Goal: Information Seeking & Learning: Learn about a topic

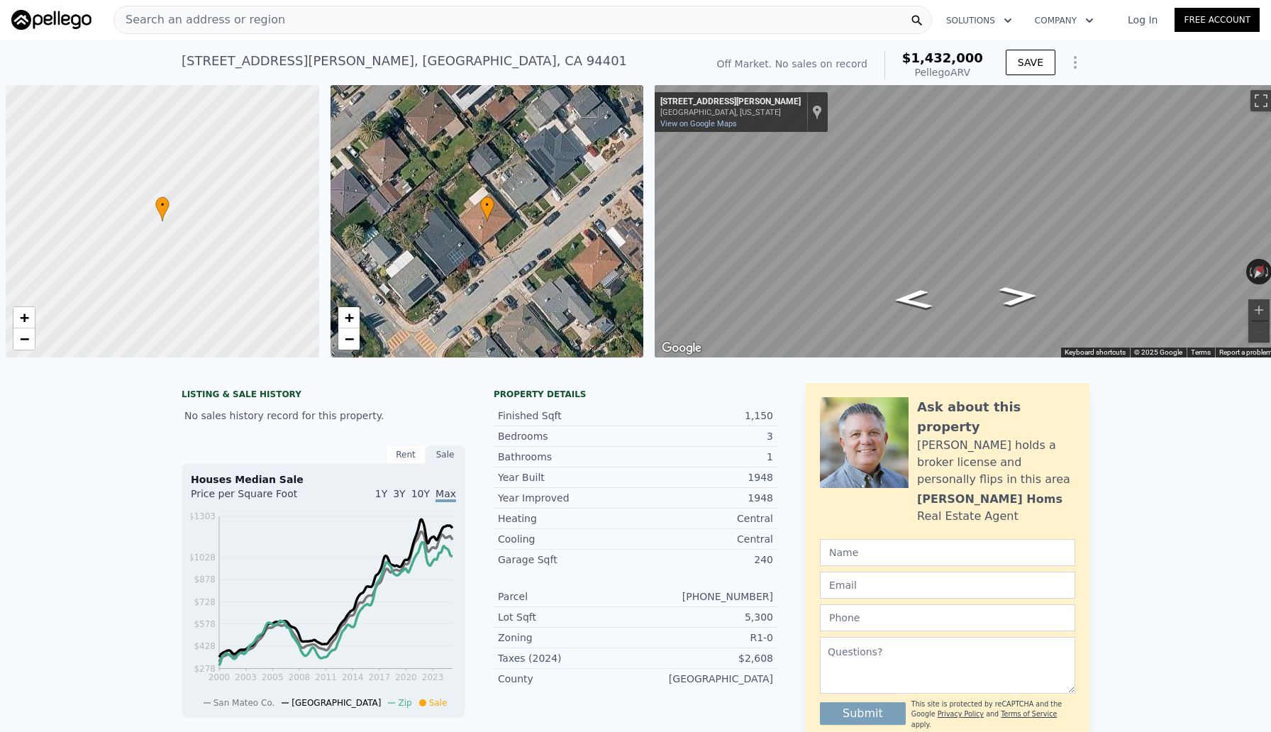
scroll to position [0, 6]
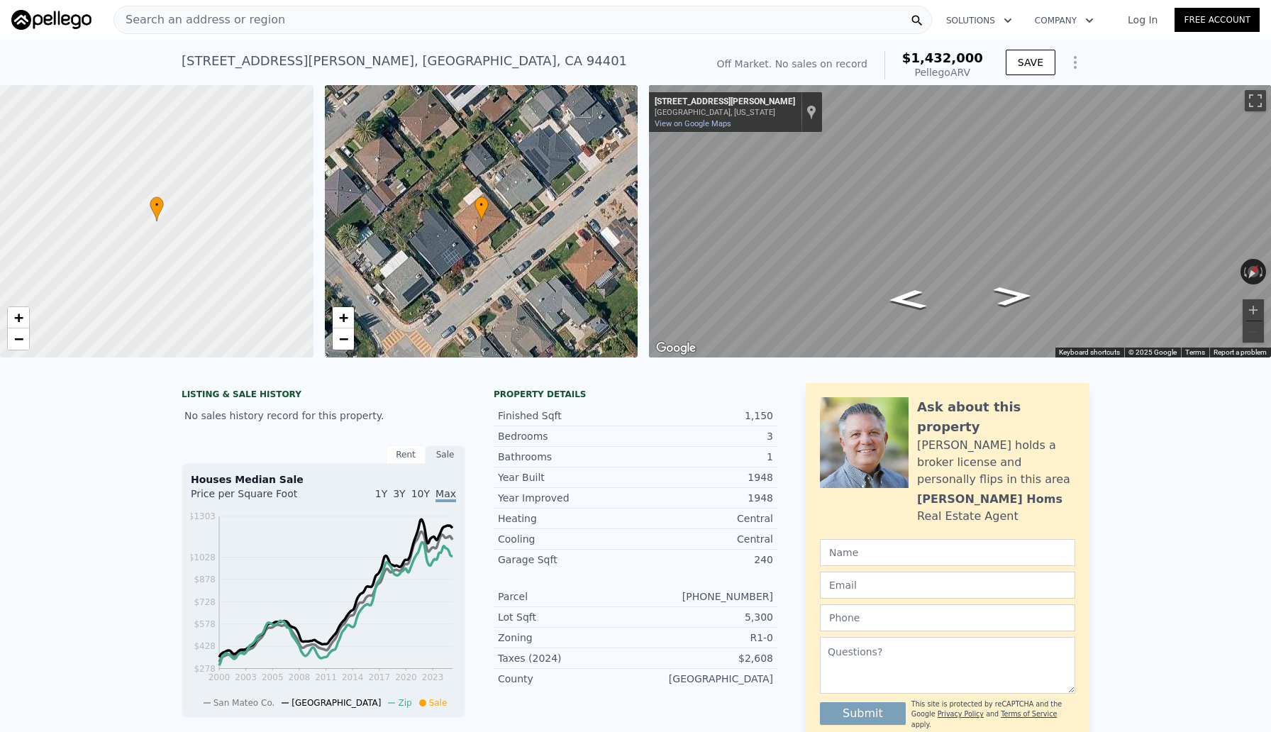
click at [649, 16] on div "Search an address or region" at bounding box center [522, 20] width 818 height 28
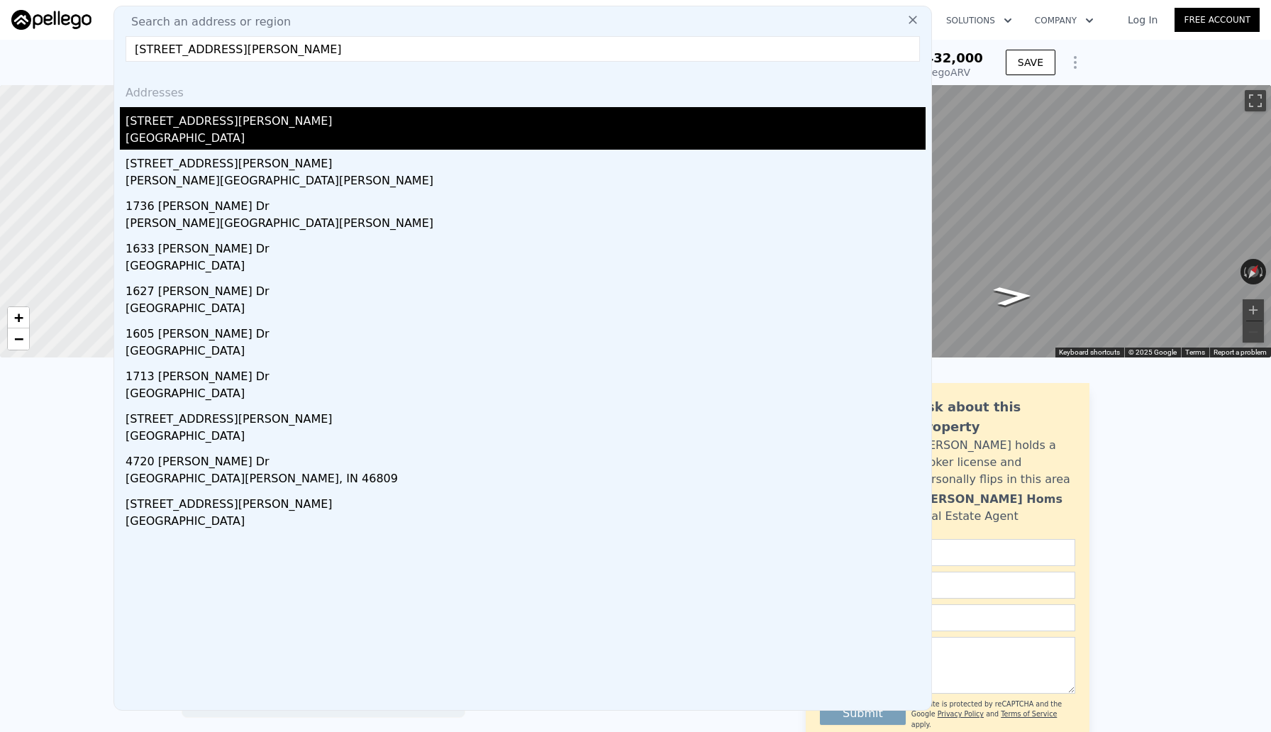
type input "[STREET_ADDRESS][PERSON_NAME]"
click at [177, 140] on div "[GEOGRAPHIC_DATA]" at bounding box center [525, 140] width 800 height 20
type input "3"
type input "5"
type input "2"
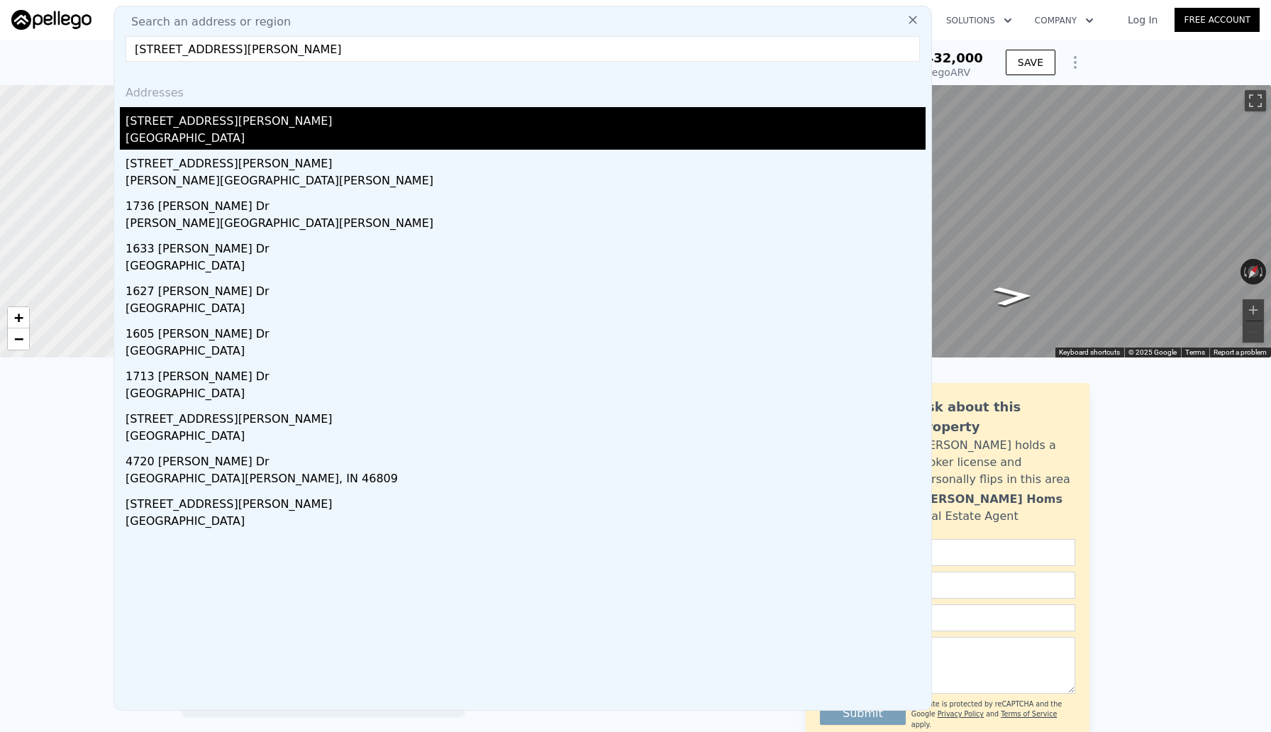
type input "4"
type input "1991"
type input "3087"
type input "4753"
type input "11310"
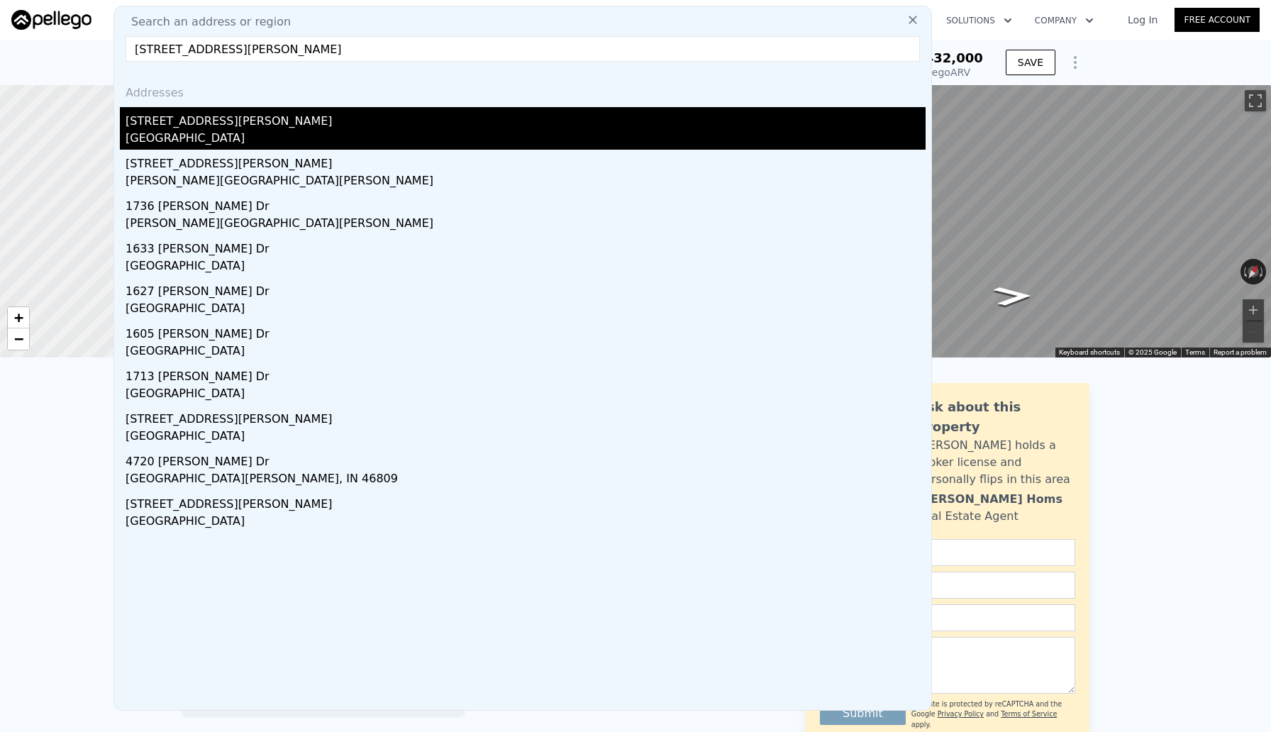
type input "$ 1,898,000"
type input "$ 742,500"
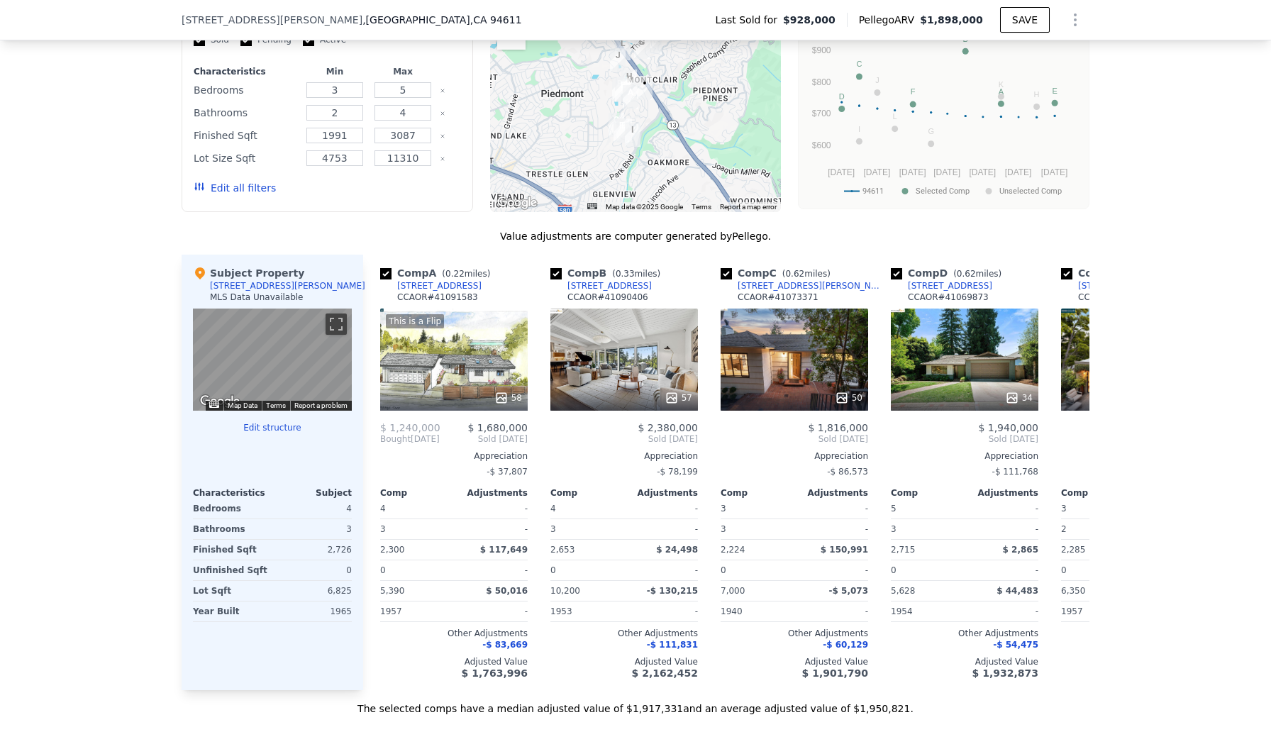
scroll to position [1238, 0]
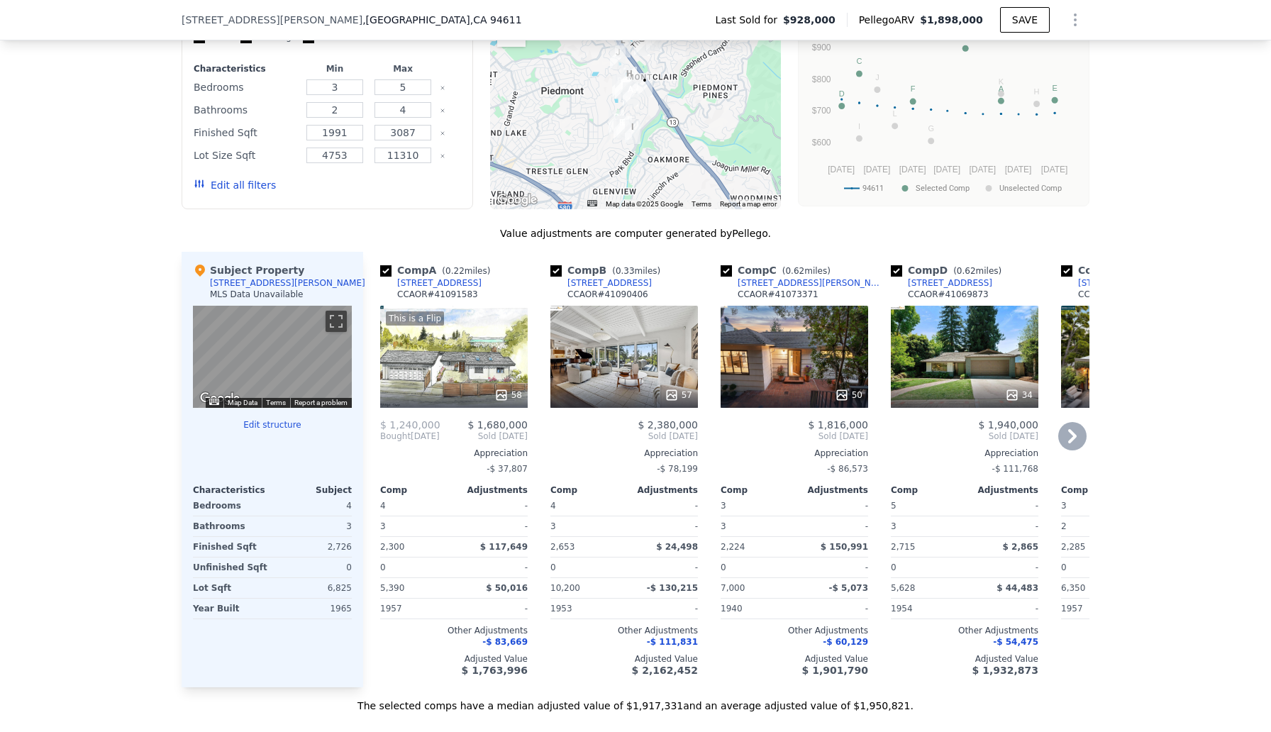
click at [499, 364] on div "This is a Flip 58" at bounding box center [453, 357] width 147 height 102
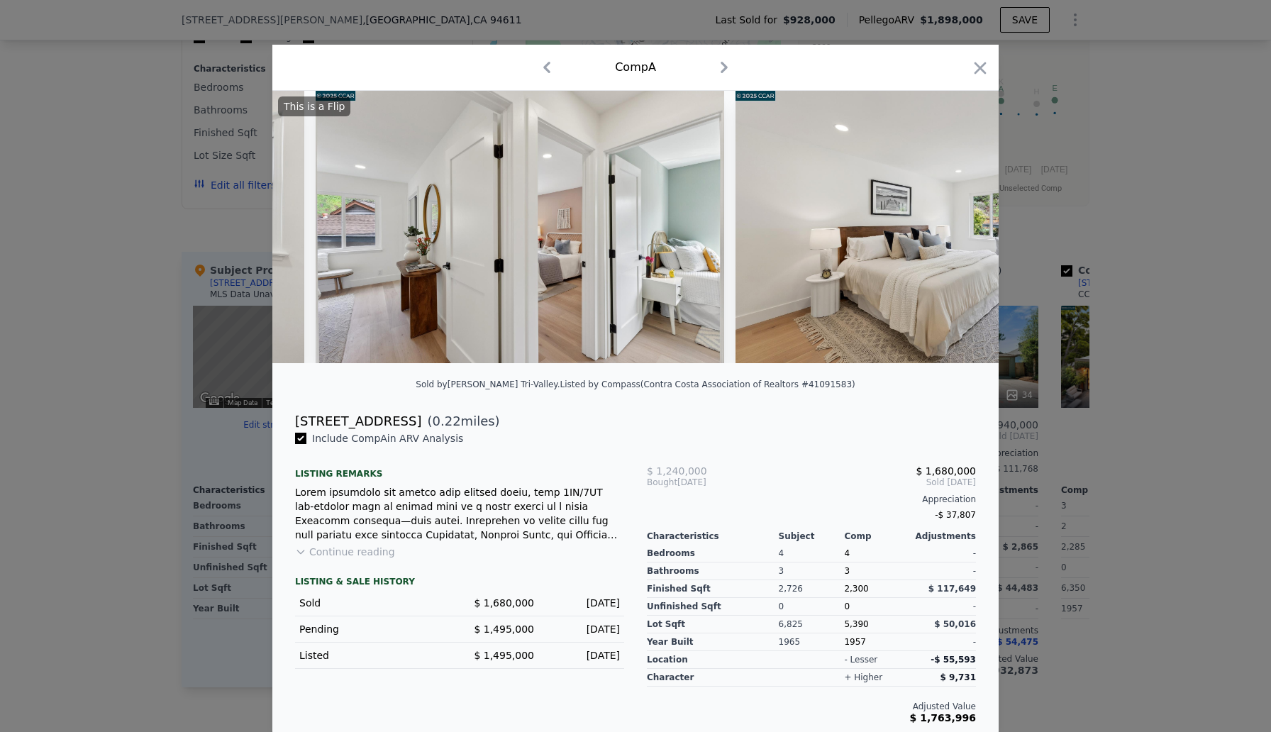
scroll to position [0, 10911]
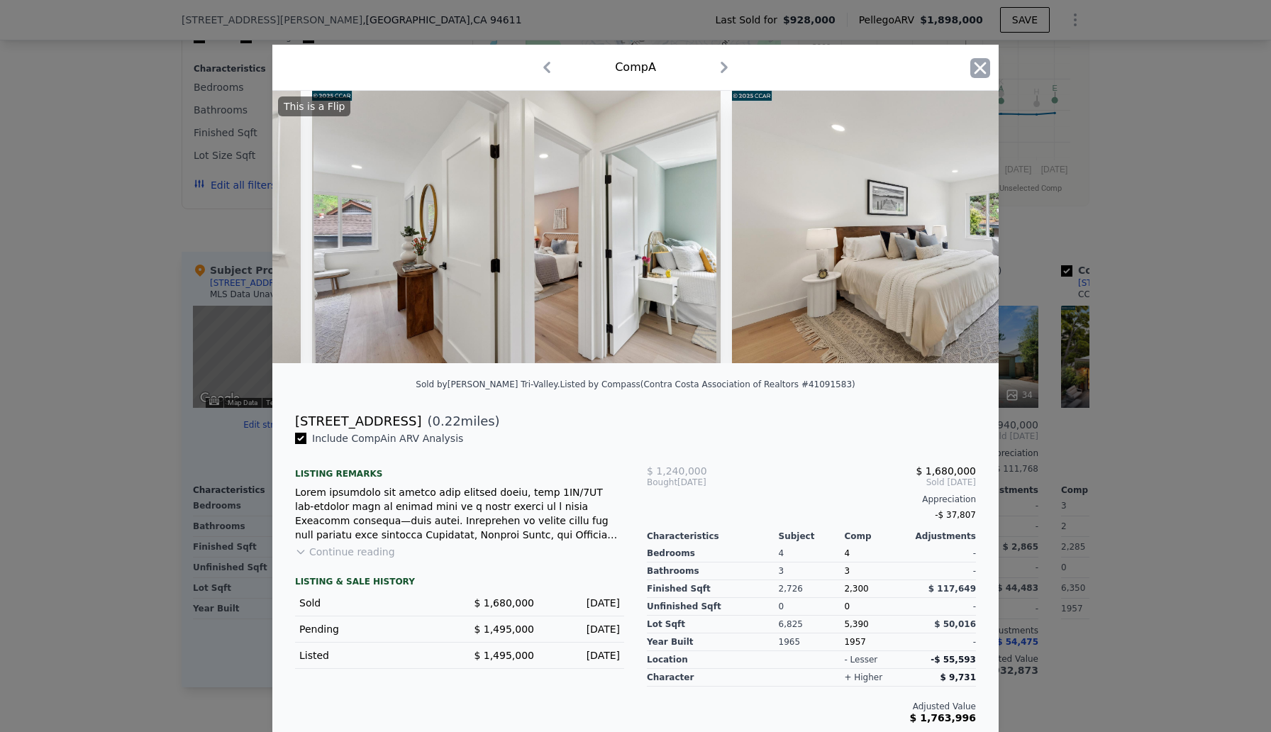
click at [981, 62] on icon "button" at bounding box center [980, 68] width 20 height 20
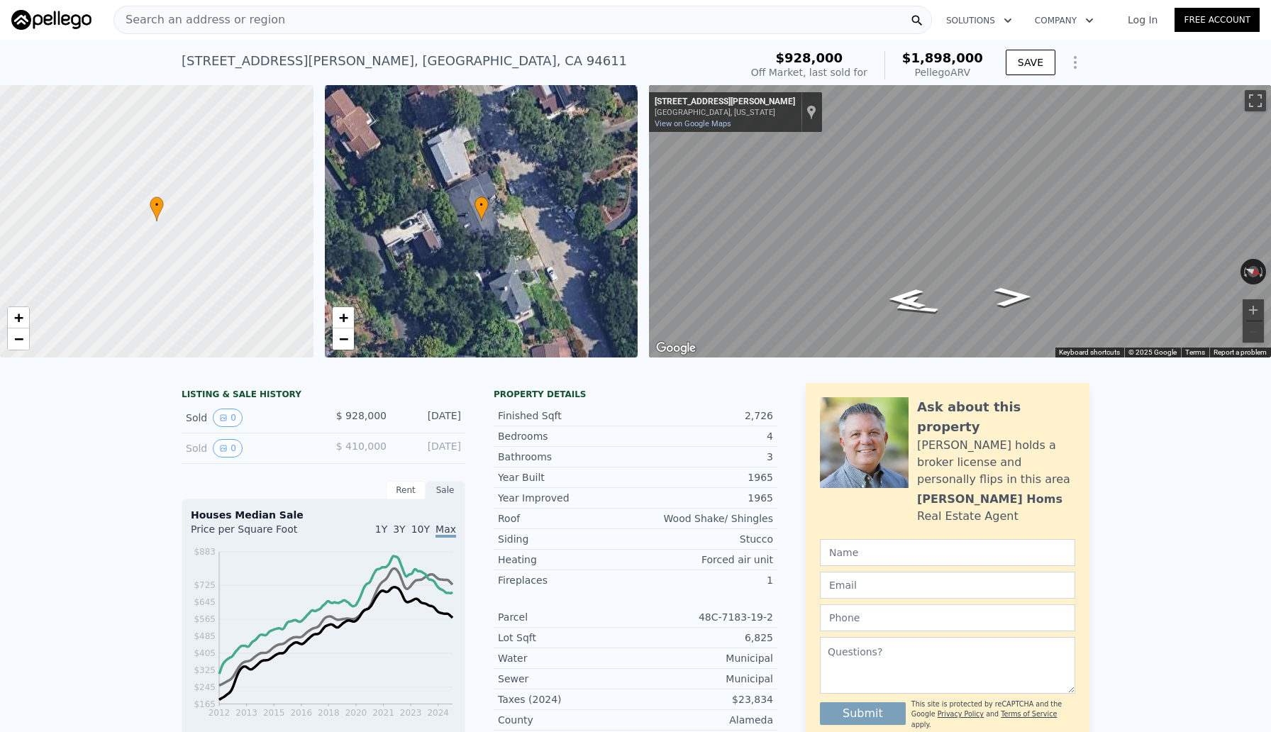
click at [278, 18] on div "Search an address or region" at bounding box center [522, 20] width 818 height 28
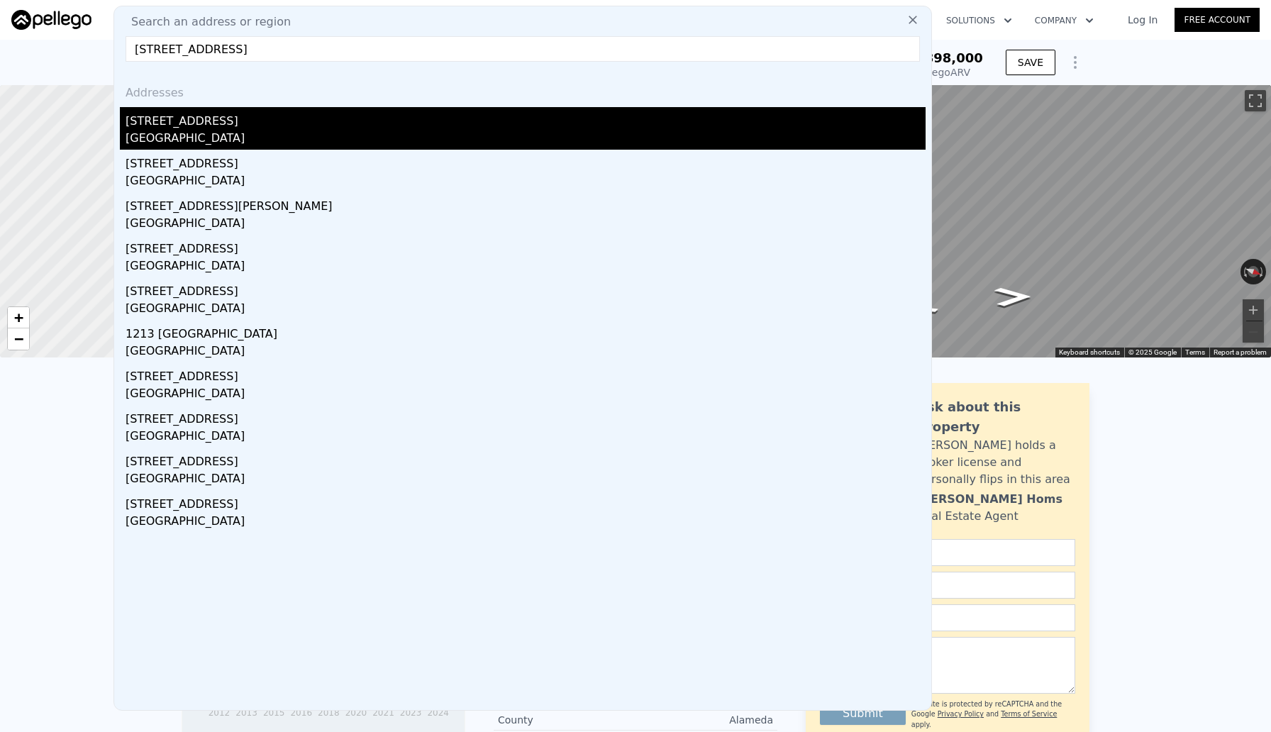
type input "[STREET_ADDRESS]"
click at [203, 128] on div "[STREET_ADDRESS]" at bounding box center [525, 118] width 800 height 23
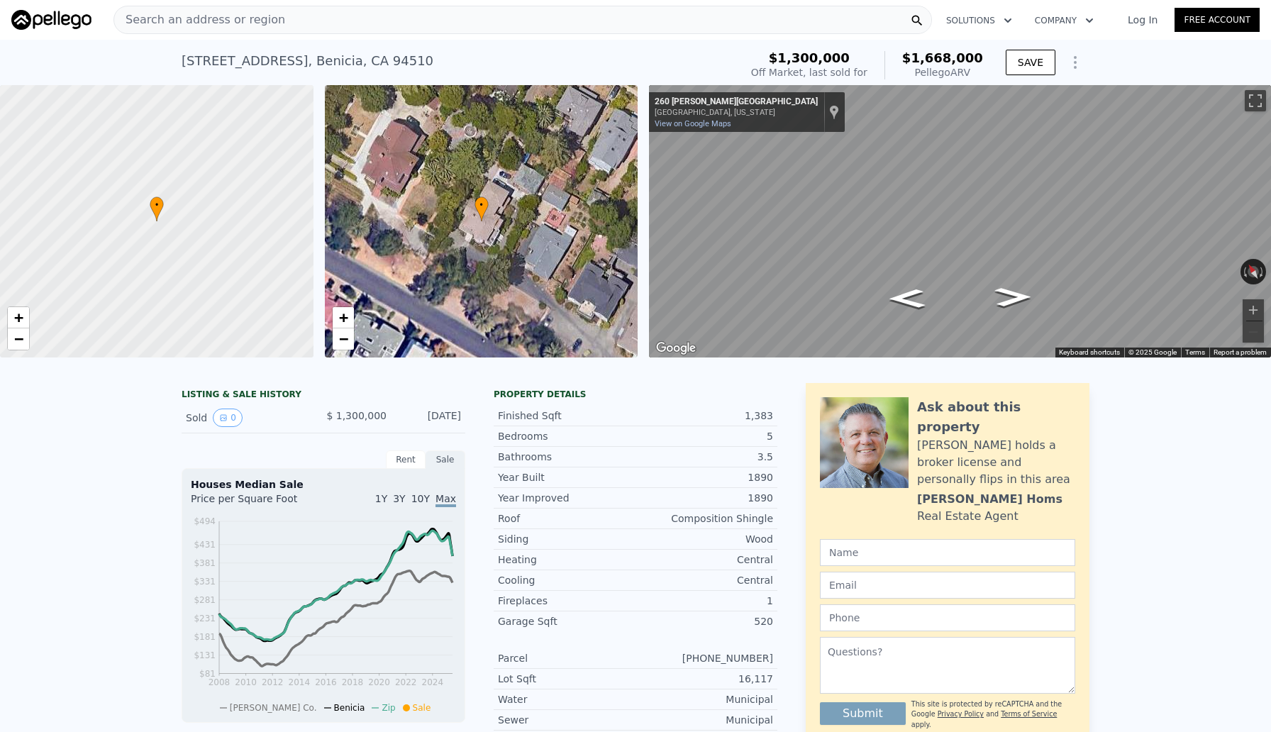
click at [374, 13] on div "Search an address or region" at bounding box center [522, 20] width 818 height 28
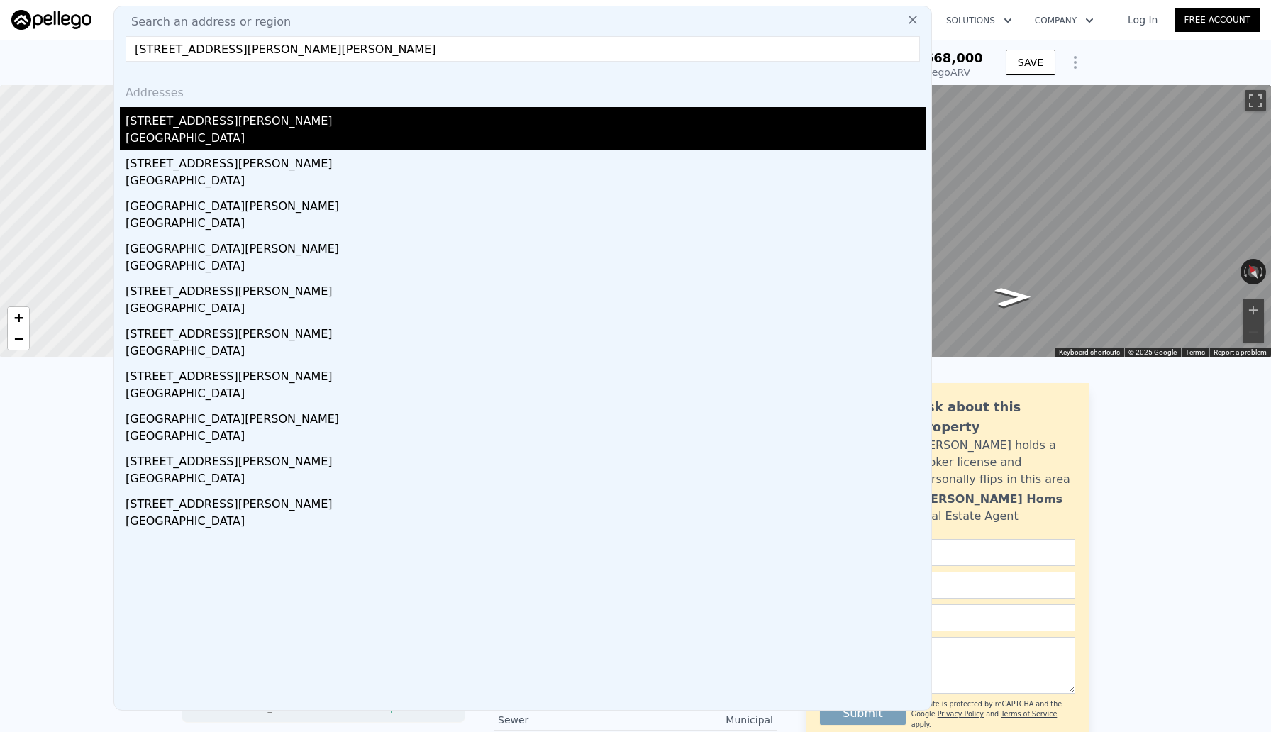
type input "[STREET_ADDRESS][PERSON_NAME][PERSON_NAME]"
click at [187, 130] on div "[GEOGRAPHIC_DATA]" at bounding box center [525, 140] width 800 height 20
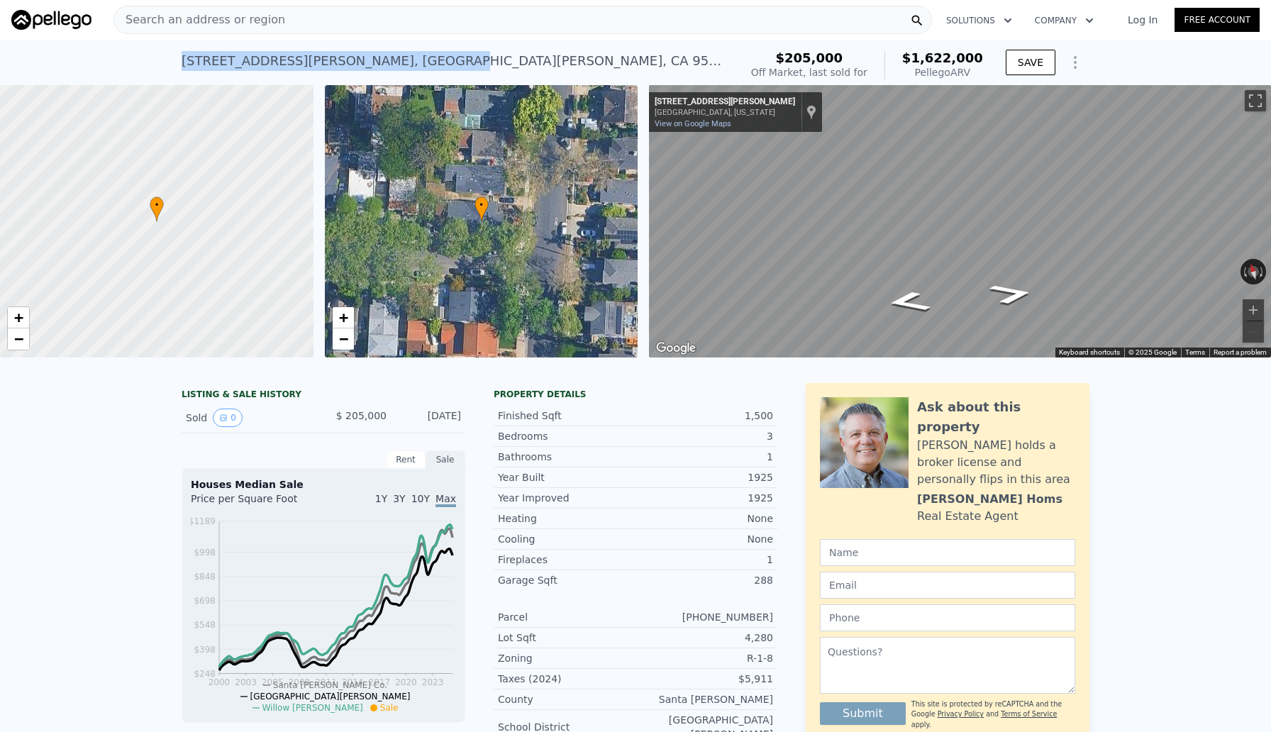
drag, startPoint x: 182, startPoint y: 61, endPoint x: 338, endPoint y: 56, distance: 156.1
click at [338, 56] on div "[STREET_ADDRESS][PERSON_NAME]" at bounding box center [455, 61] width 547 height 20
copy div "[STREET_ADDRESS][PERSON_NAME][PERSON_NAME]"
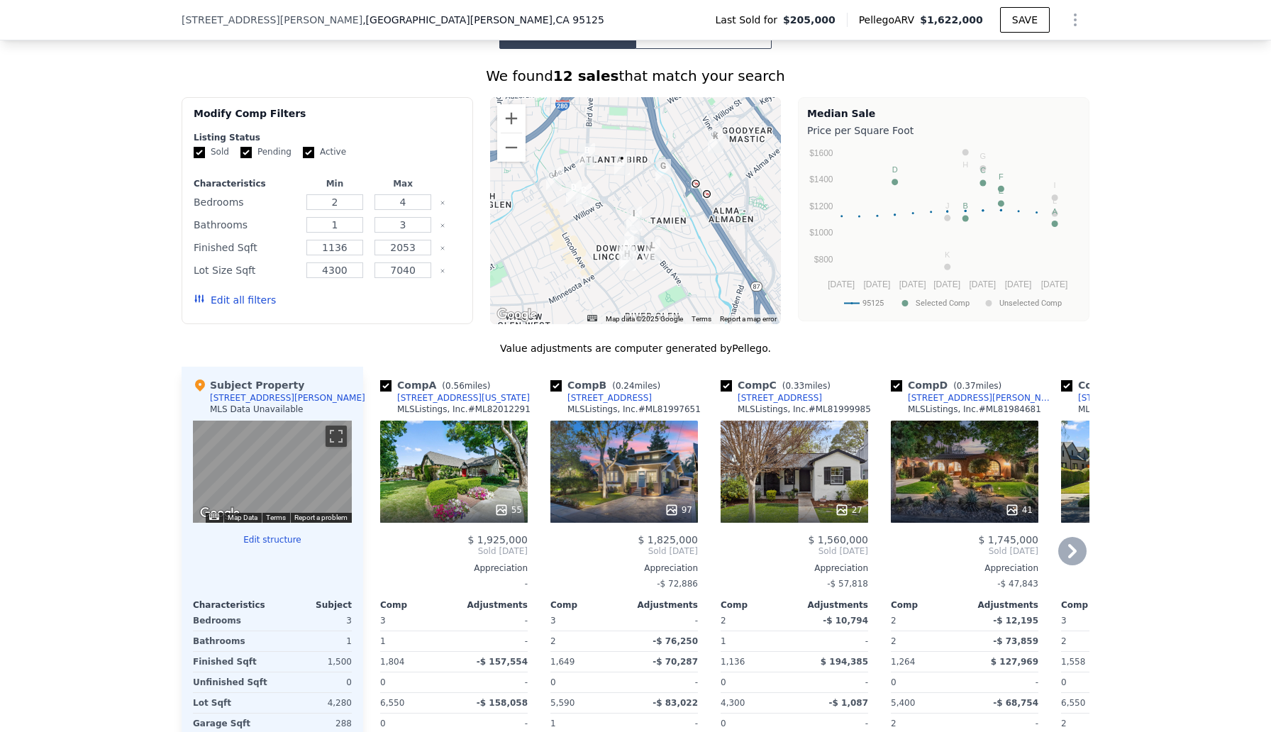
scroll to position [852, 0]
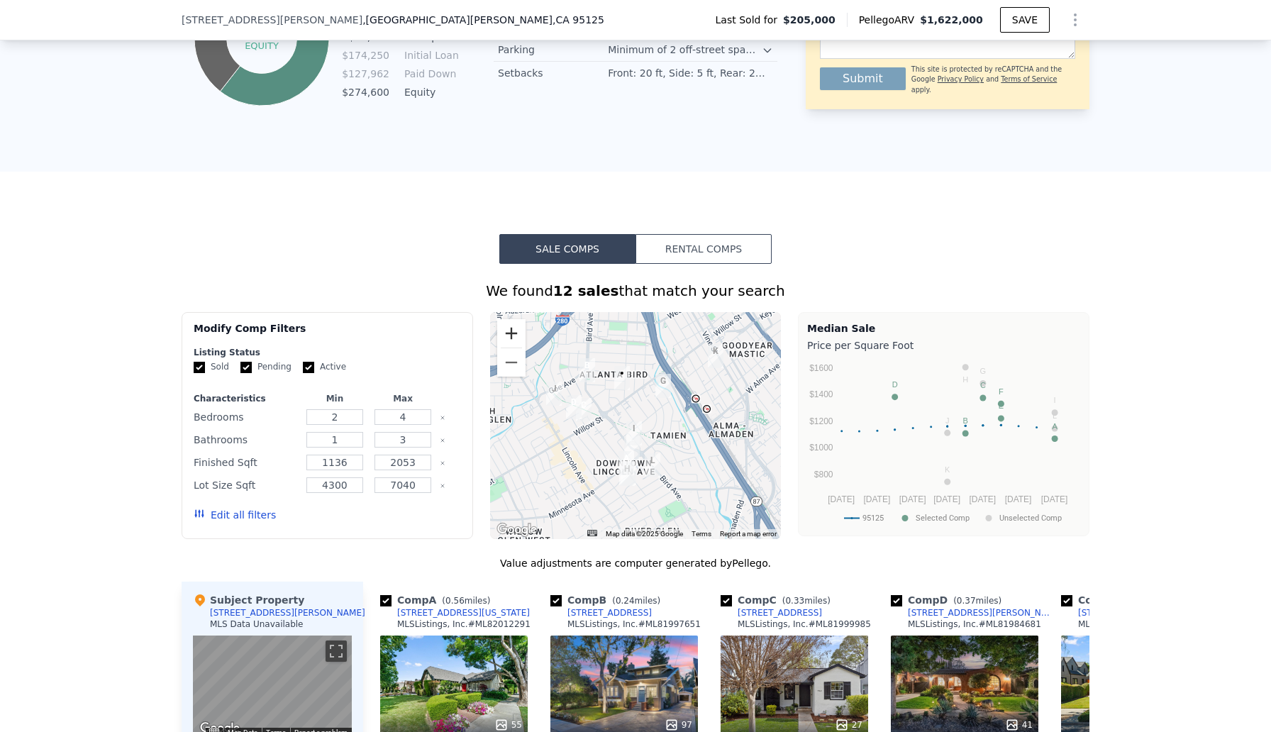
click at [514, 335] on button "Zoom in" at bounding box center [511, 333] width 28 height 28
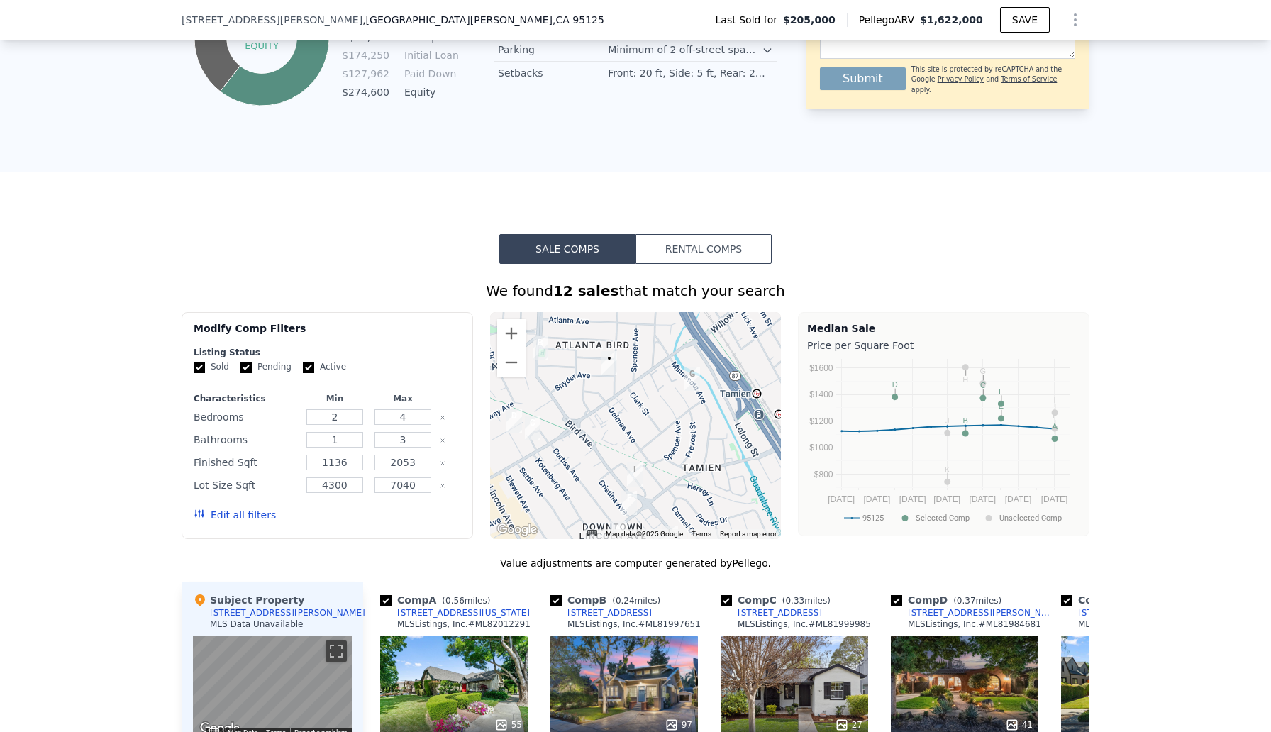
drag, startPoint x: 586, startPoint y: 367, endPoint x: 584, endPoint y: 387, distance: 20.7
click at [586, 390] on div at bounding box center [635, 425] width 291 height 227
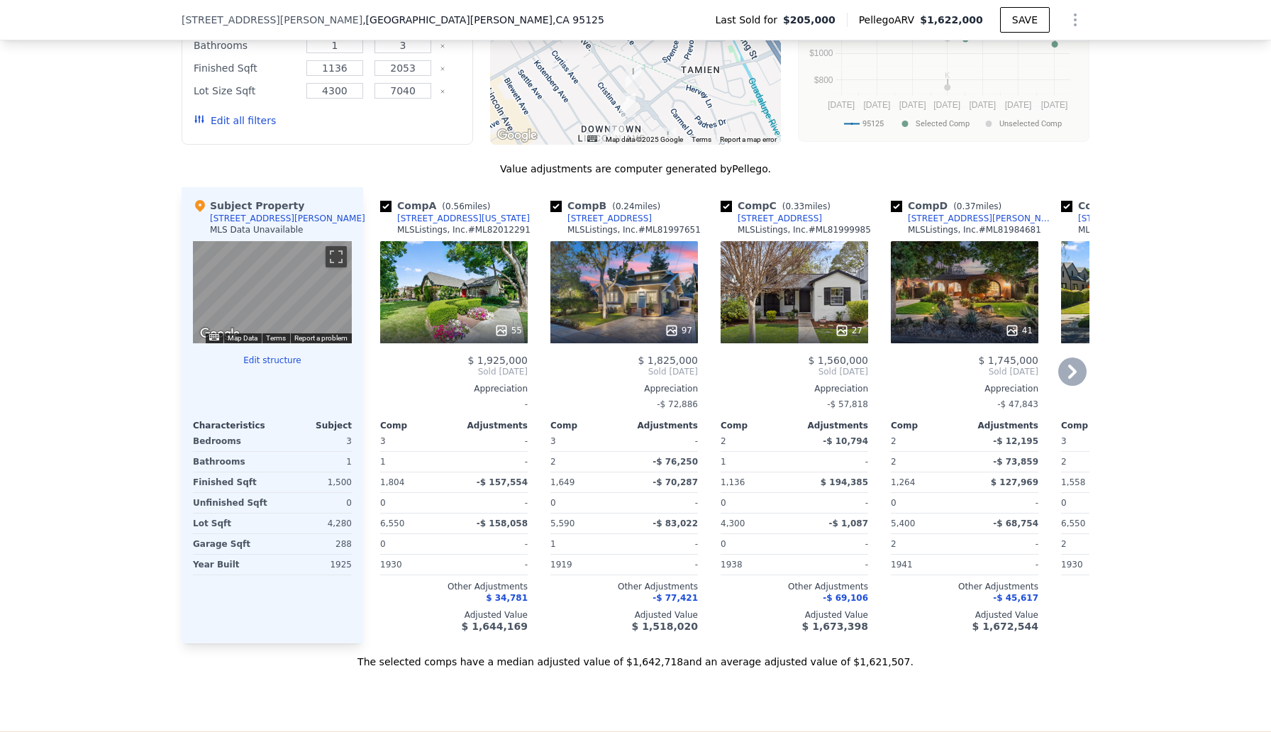
scroll to position [1249, 0]
